Goal: Information Seeking & Learning: Learn about a topic

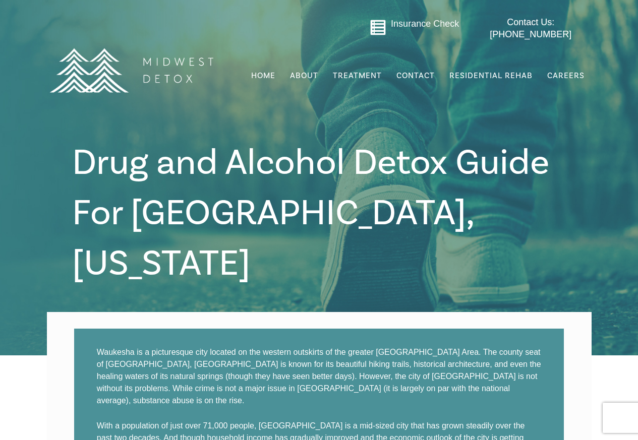
click at [140, 110] on img at bounding box center [131, 70] width 176 height 88
